Goal: Transaction & Acquisition: Purchase product/service

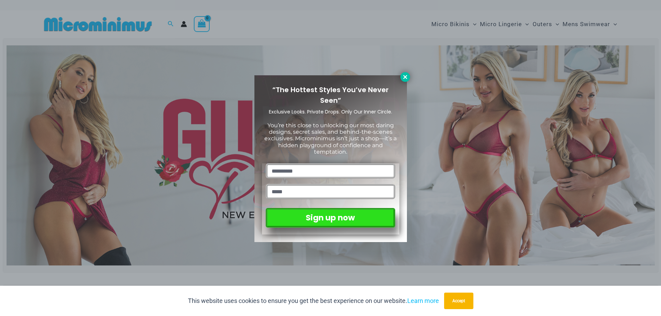
click at [405, 75] on icon at bounding box center [405, 77] width 6 height 6
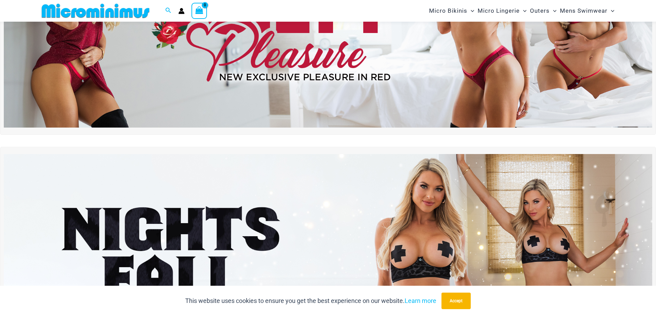
scroll to position [131, 0]
click at [398, 66] on img at bounding box center [328, 18] width 648 height 220
click at [374, 65] on img at bounding box center [328, 18] width 648 height 220
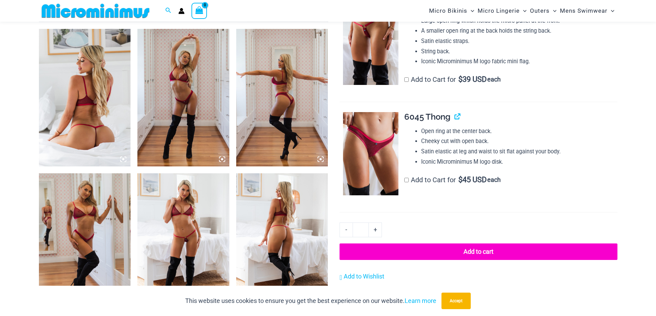
scroll to position [476, 0]
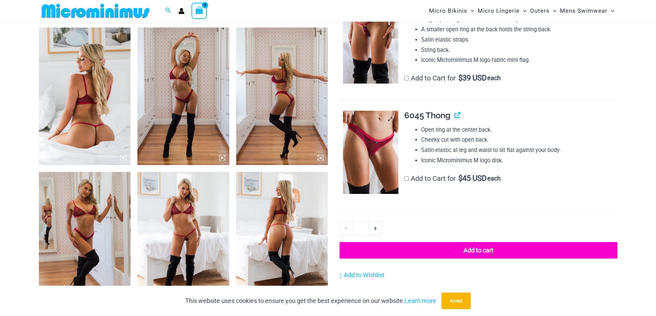
click at [376, 166] on img at bounding box center [370, 152] width 55 height 83
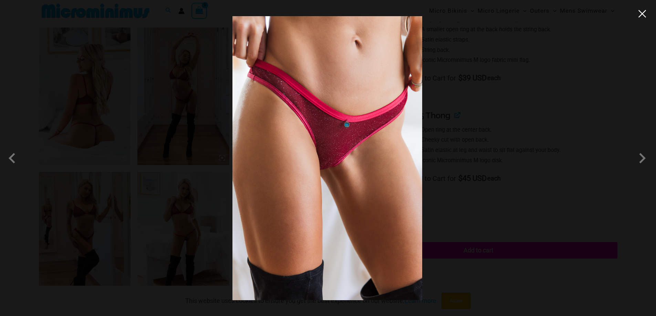
click at [642, 17] on button "Close" at bounding box center [642, 14] width 10 height 10
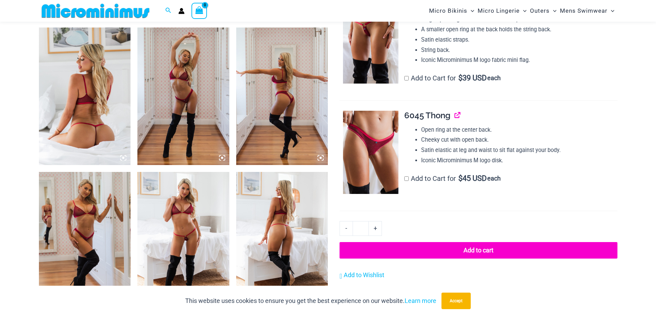
click at [454, 116] on link "View product" at bounding box center [454, 115] width 0 height 10
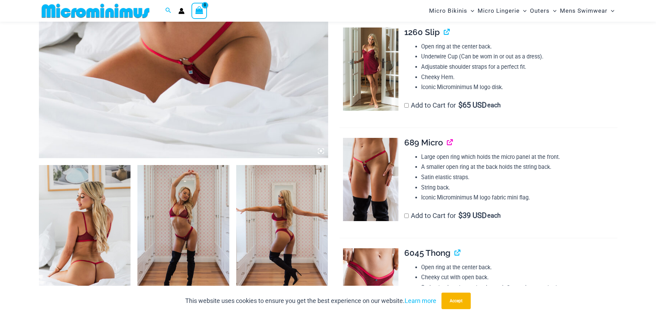
click at [447, 143] on link "View product" at bounding box center [447, 143] width 0 height 10
click at [373, 64] on img at bounding box center [370, 69] width 55 height 83
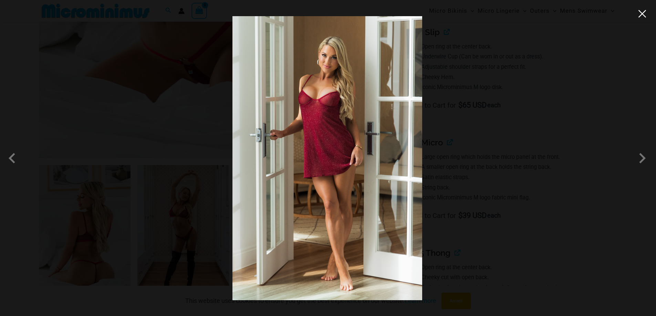
click at [643, 18] on button "Close" at bounding box center [642, 14] width 10 height 10
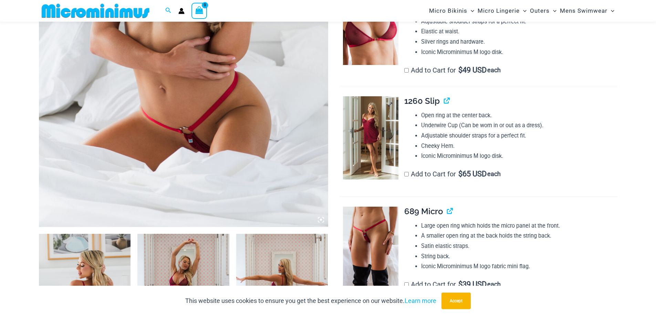
scroll to position [63, 0]
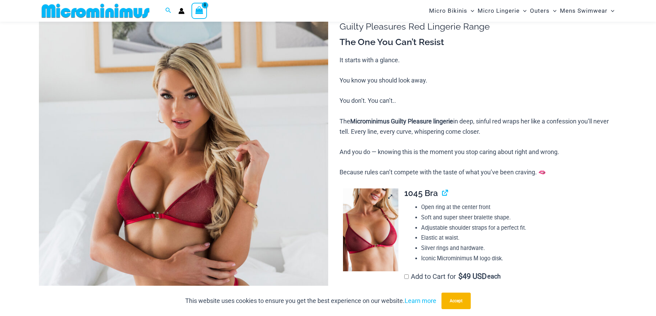
click at [380, 196] on img at bounding box center [370, 230] width 55 height 83
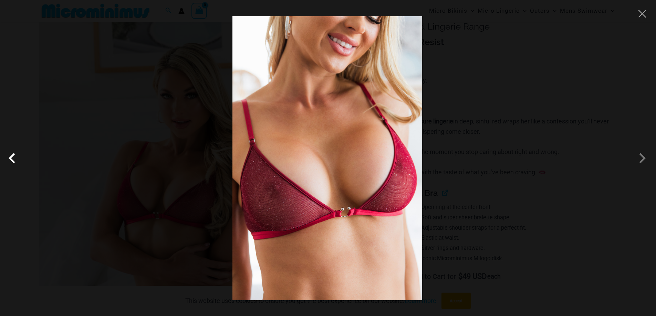
click at [12, 155] on span at bounding box center [13, 158] width 21 height 21
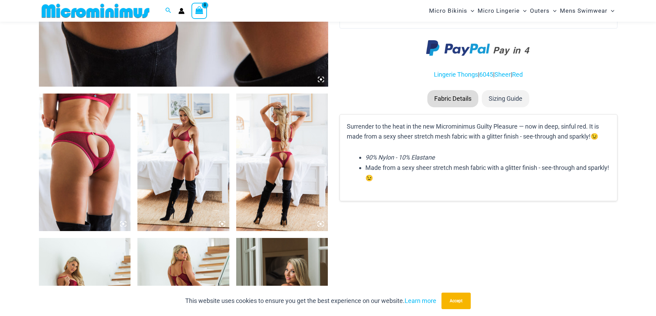
scroll to position [338, 0]
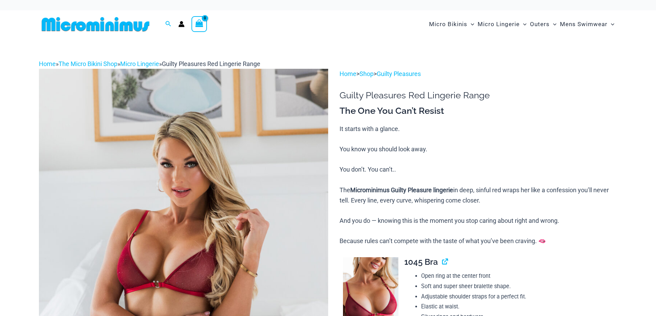
scroll to position [138, 0]
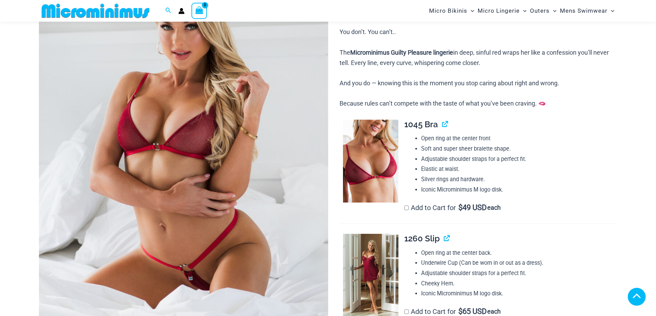
click at [443, 125] on div "**********" at bounding box center [506, 167] width 222 height 94
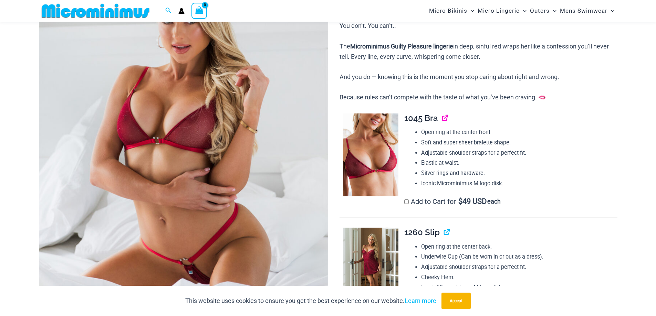
click at [442, 120] on link "View product" at bounding box center [442, 118] width 0 height 10
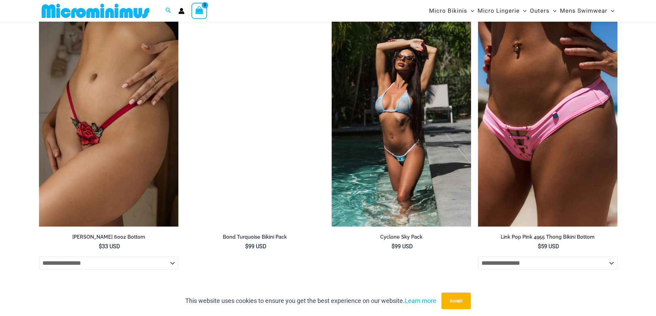
scroll to position [1515, 0]
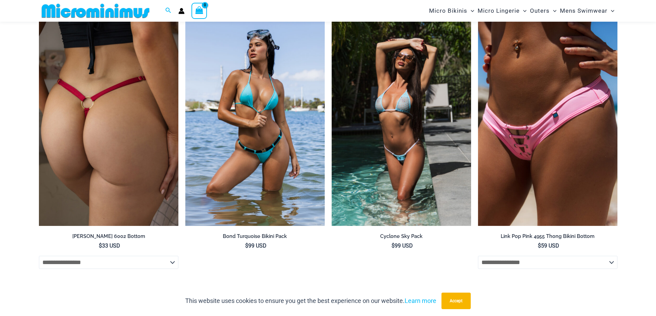
click at [98, 118] on img at bounding box center [108, 121] width 139 height 209
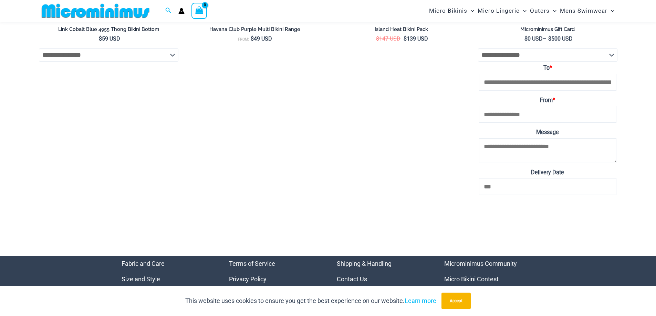
scroll to position [2921, 0]
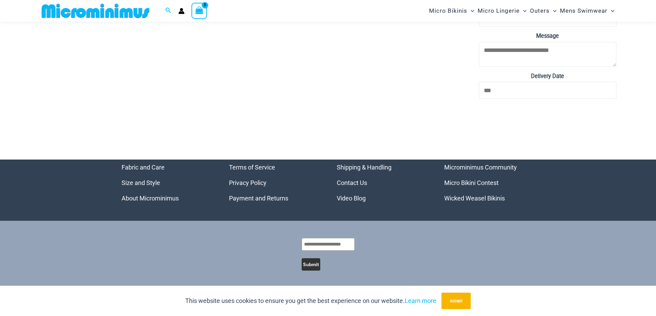
click at [346, 196] on link "Video Blog" at bounding box center [351, 198] width 29 height 7
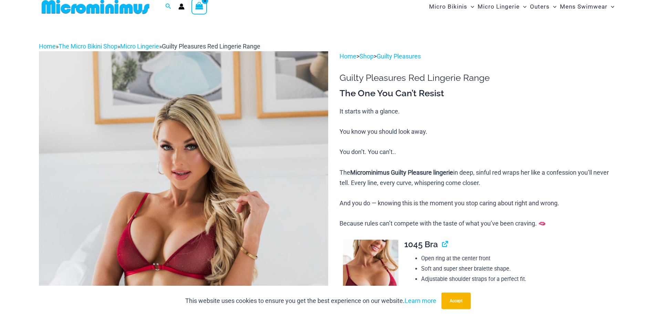
scroll to position [0, 0]
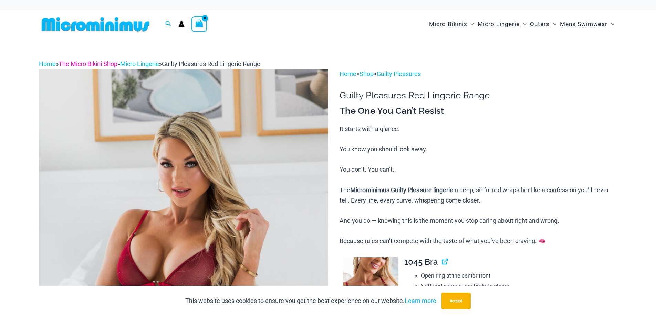
click at [116, 65] on link "The Micro Bikini Shop" at bounding box center [88, 63] width 59 height 7
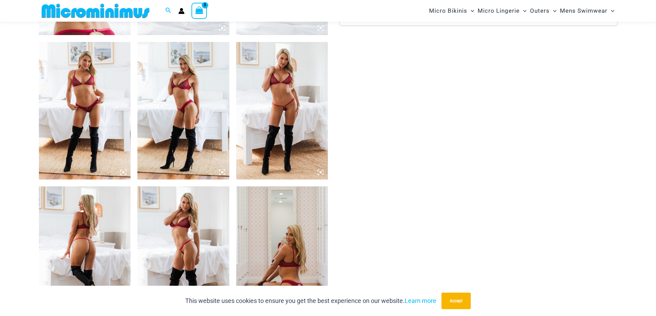
scroll to position [620, 0]
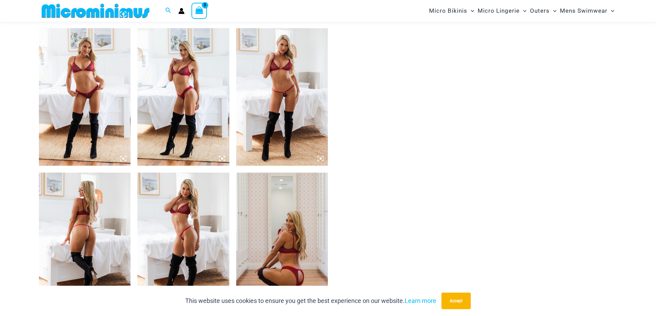
click at [181, 213] on img at bounding box center [183, 242] width 92 height 138
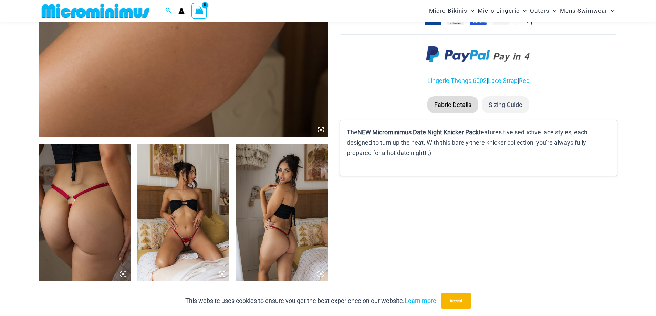
scroll to position [275, 0]
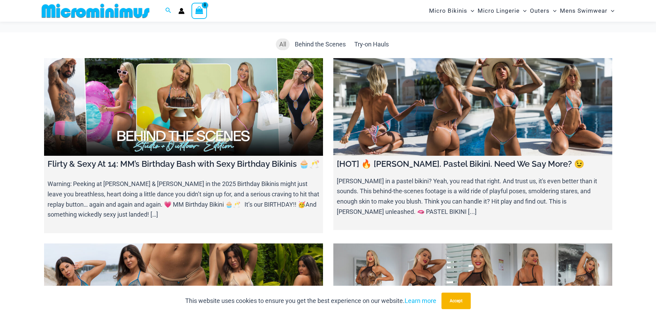
scroll to position [201, 0]
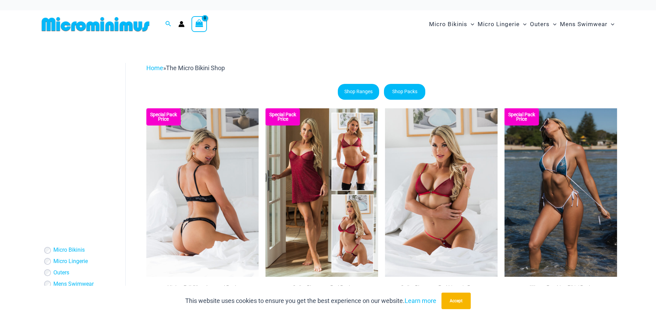
click at [212, 148] on img at bounding box center [202, 192] width 113 height 169
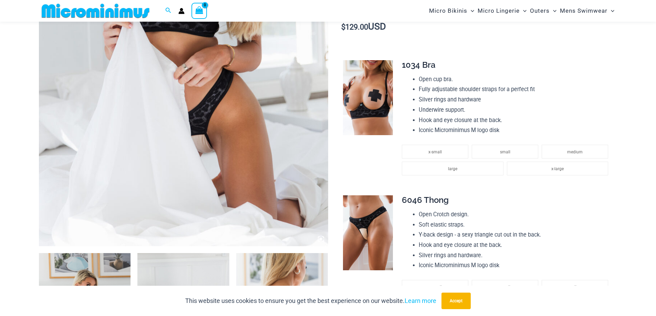
scroll to position [172, 0]
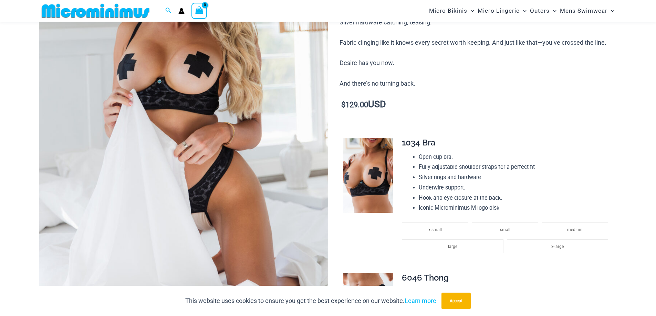
click at [367, 186] on img at bounding box center [368, 175] width 50 height 75
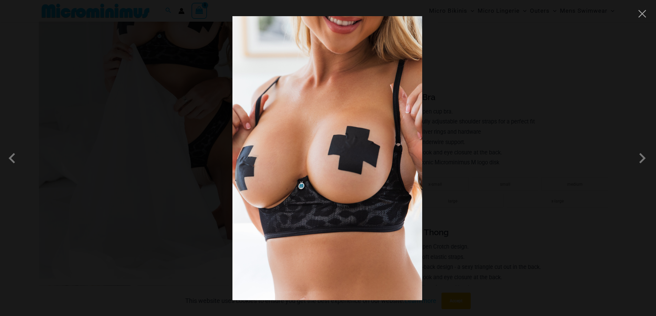
scroll to position [379, 0]
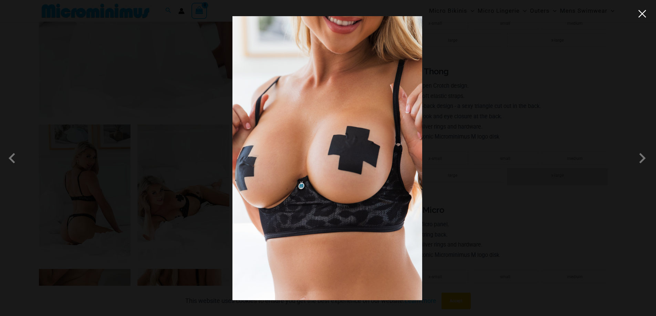
click at [640, 15] on button "Close" at bounding box center [642, 14] width 10 height 10
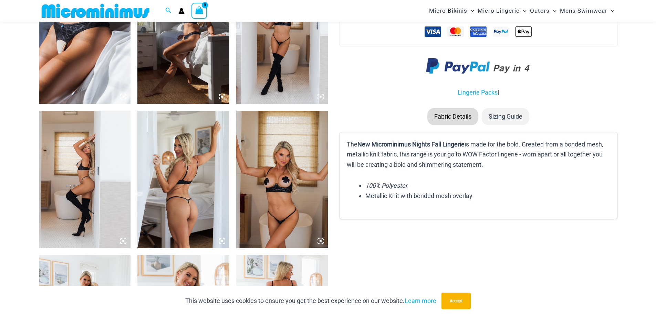
scroll to position [688, 0]
